Goal: Information Seeking & Learning: Understand process/instructions

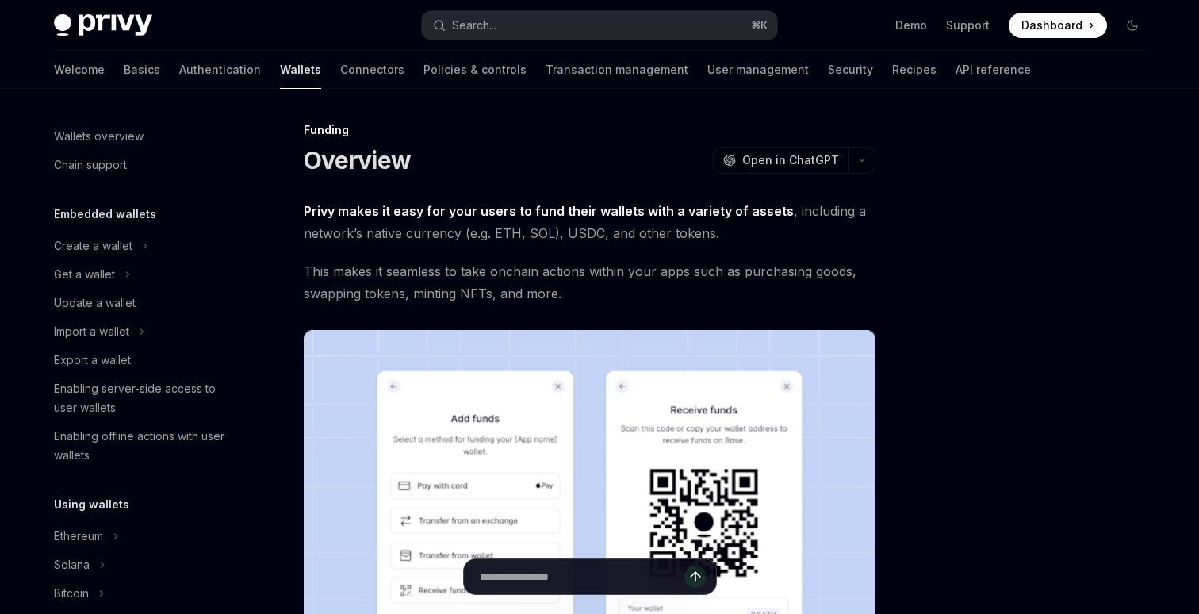
scroll to position [437, 0]
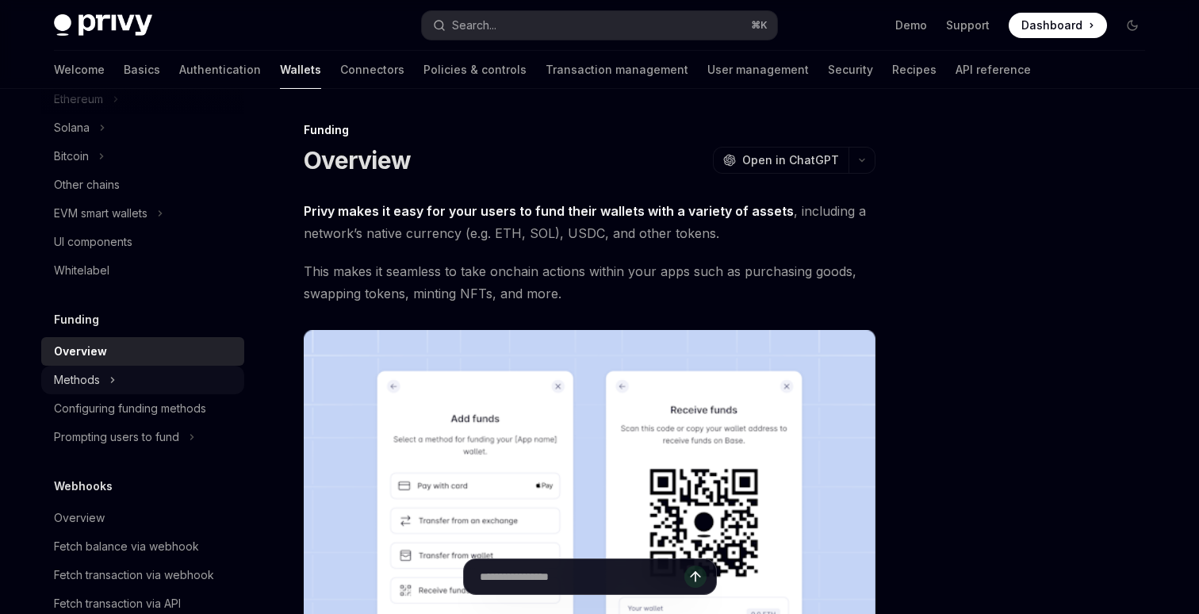
click at [125, 379] on button "Methods" at bounding box center [142, 380] width 203 height 29
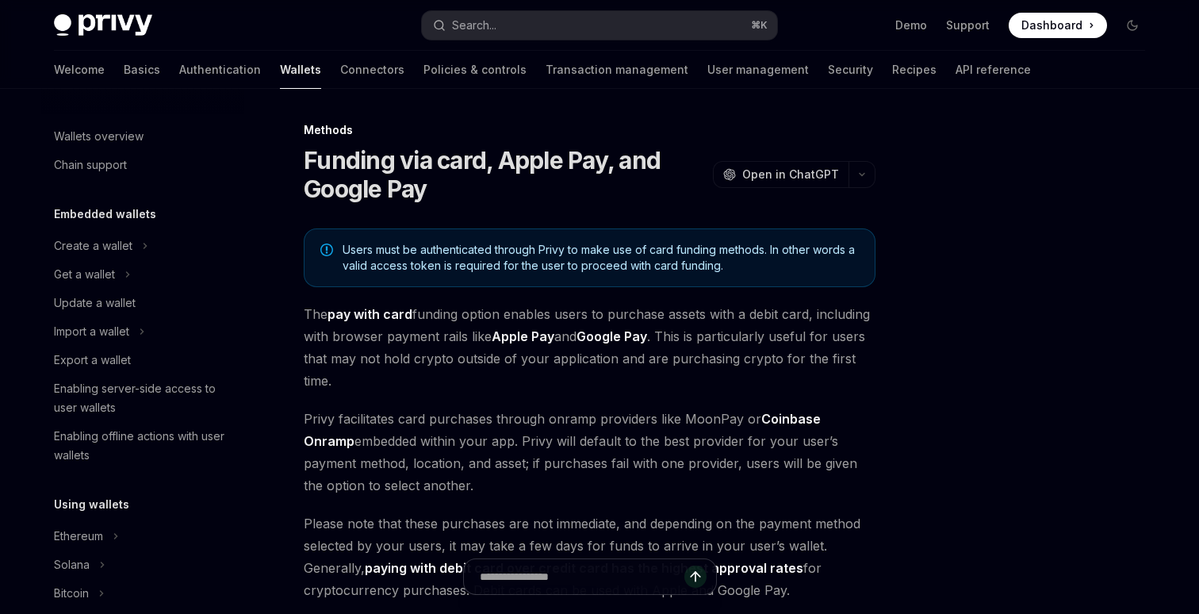
type textarea "*"
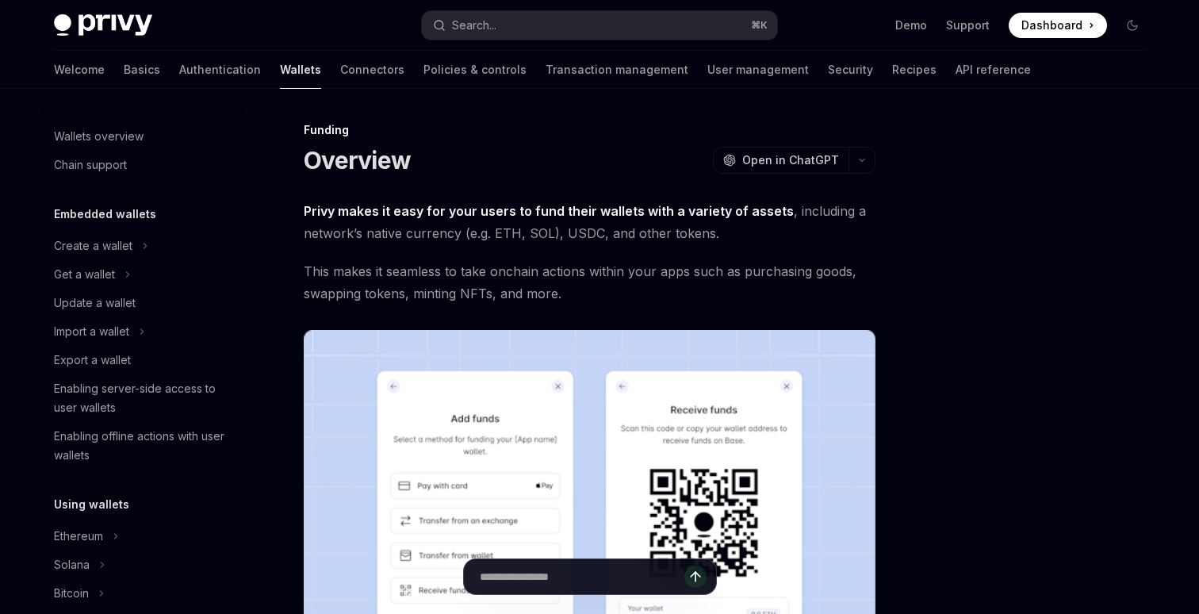
scroll to position [437, 0]
